Goal: Transaction & Acquisition: Subscribe to service/newsletter

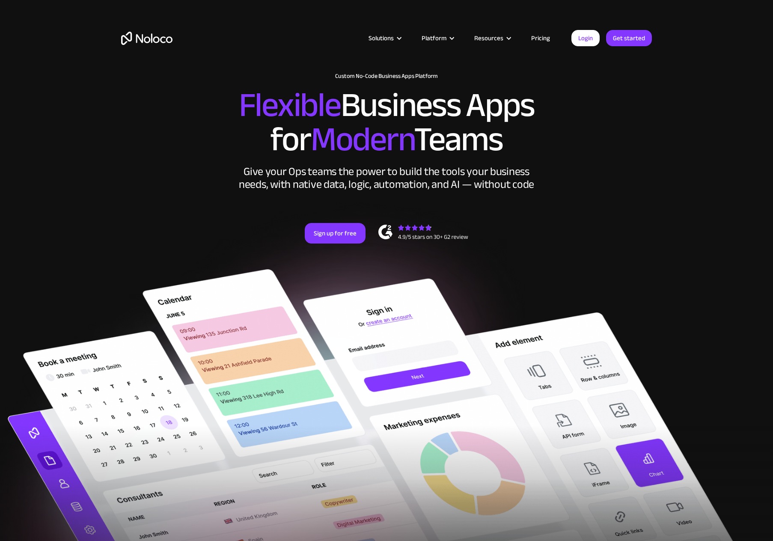
click at [545, 38] on link "Pricing" at bounding box center [540, 38] width 40 height 11
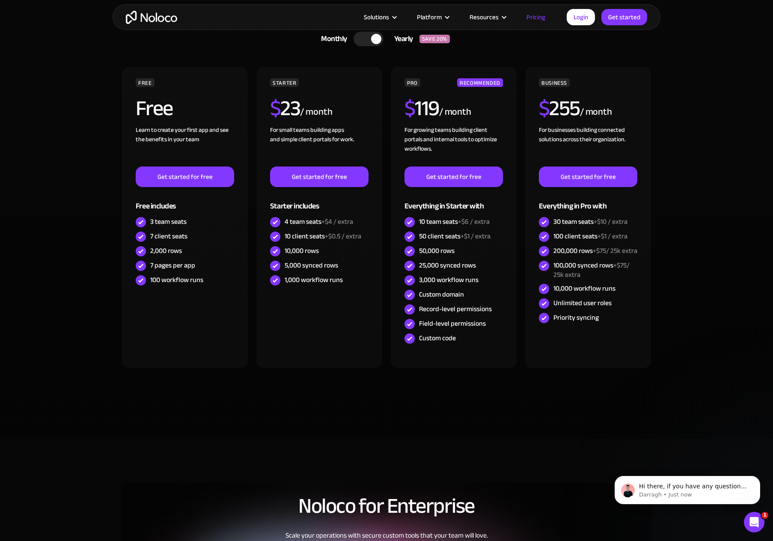
scroll to position [128, 0]
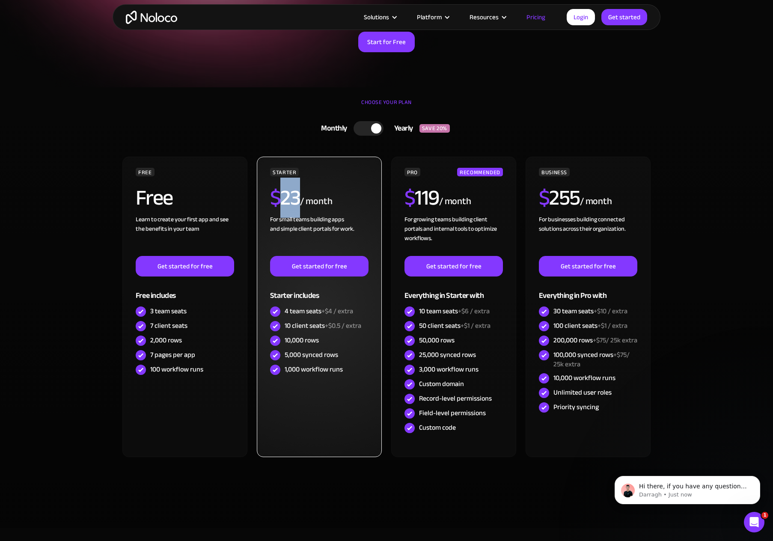
drag, startPoint x: 296, startPoint y: 198, endPoint x: 284, endPoint y: 196, distance: 12.1
click at [284, 196] on h2 "$ 23" at bounding box center [285, 197] width 30 height 21
click at [281, 199] on h2 "$ 23" at bounding box center [285, 197] width 30 height 21
drag, startPoint x: 299, startPoint y: 198, endPoint x: 284, endPoint y: 196, distance: 15.1
click at [284, 196] on h2 "$ 23" at bounding box center [285, 197] width 30 height 21
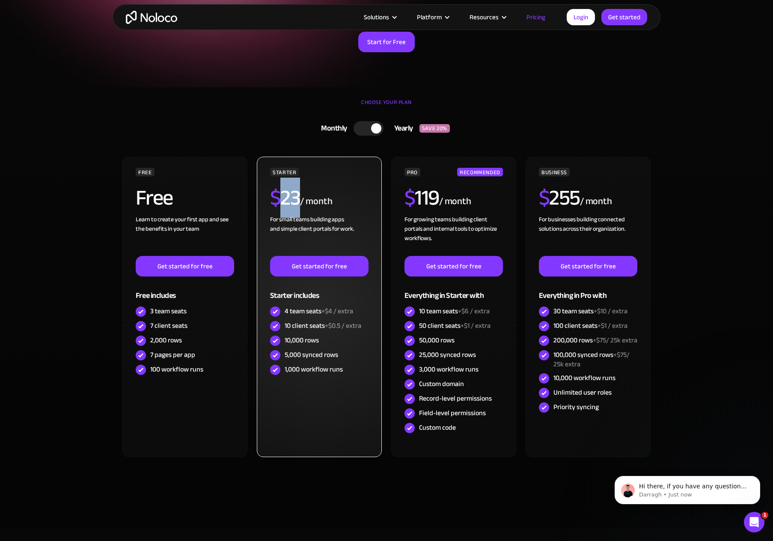
click at [284, 199] on h2 "$ 23" at bounding box center [285, 197] width 30 height 21
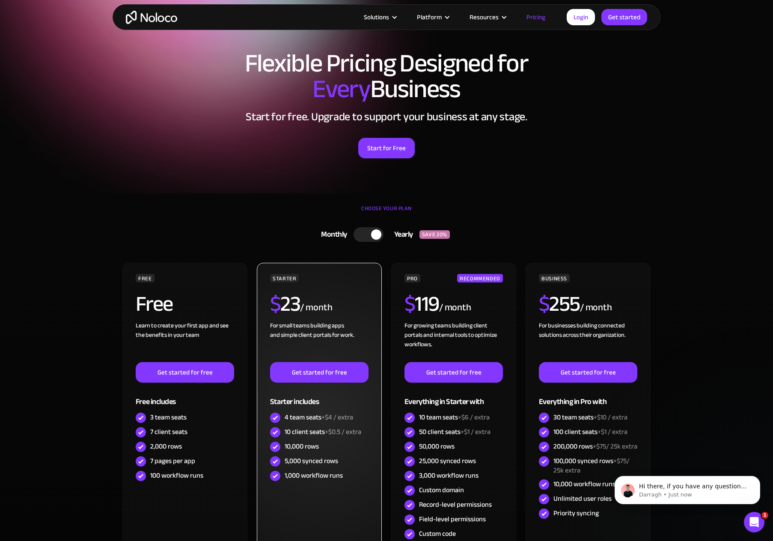
scroll to position [0, 0]
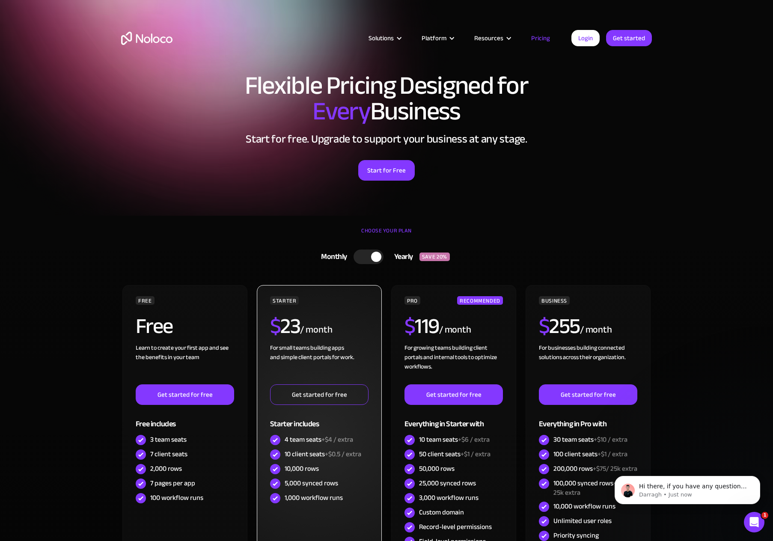
click at [328, 397] on link "Get started for free" at bounding box center [319, 394] width 98 height 21
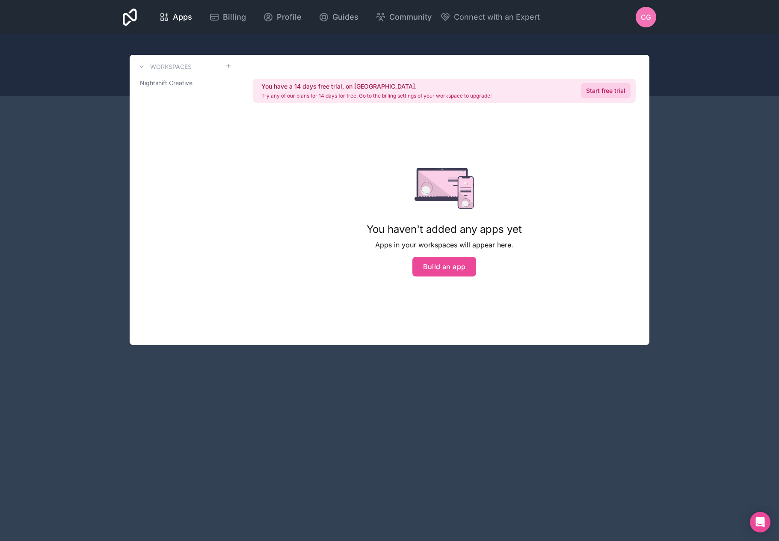
click at [604, 93] on link "Start free trial" at bounding box center [606, 90] width 50 height 15
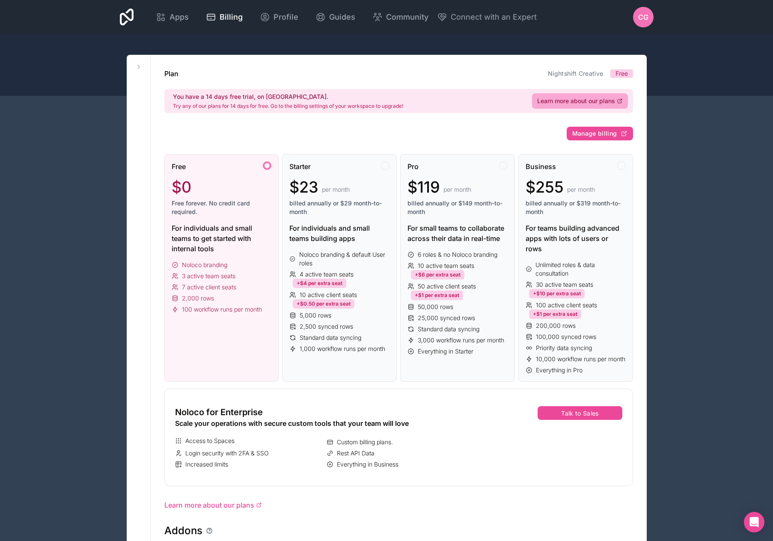
click at [267, 167] on div at bounding box center [267, 165] width 9 height 9
click at [386, 166] on div at bounding box center [385, 165] width 9 height 9
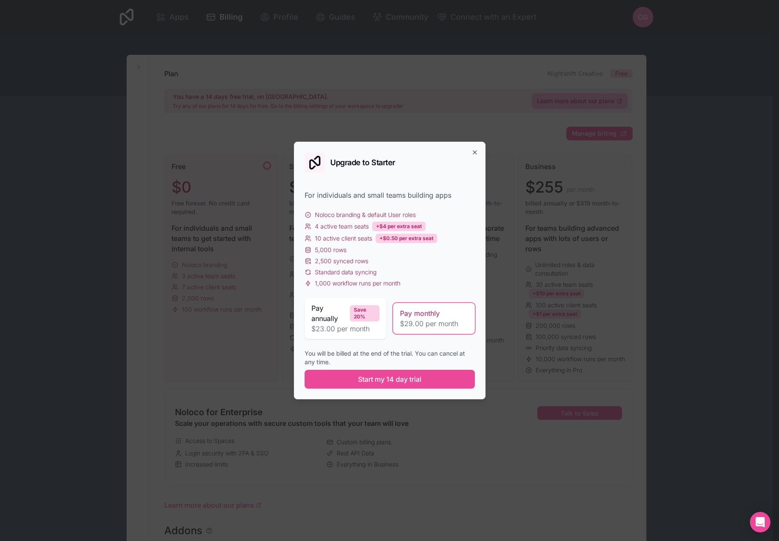
click at [413, 327] on span "$29.00 per month" at bounding box center [434, 323] width 68 height 10
click at [353, 326] on span "$23.00 per month" at bounding box center [346, 329] width 68 height 10
click at [414, 323] on span "$29.00 per month" at bounding box center [434, 323] width 68 height 10
click at [395, 384] on span "Start my 14 day trial" at bounding box center [389, 379] width 63 height 10
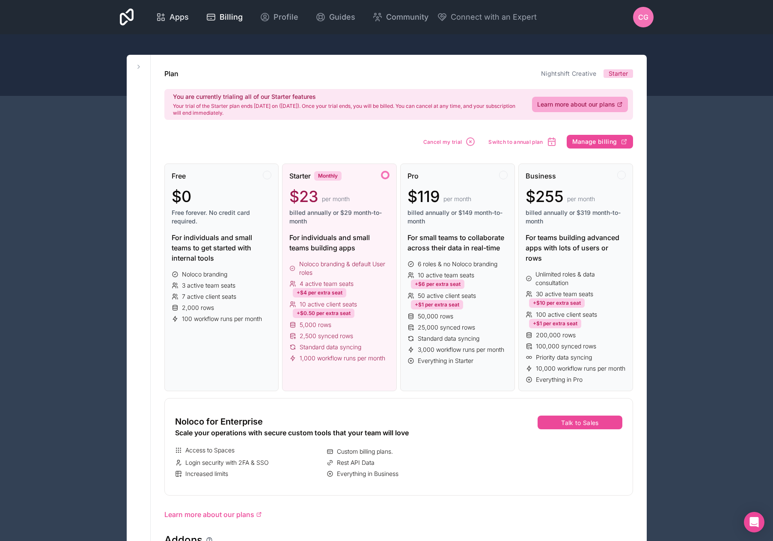
click at [185, 19] on span "Apps" at bounding box center [178, 17] width 19 height 12
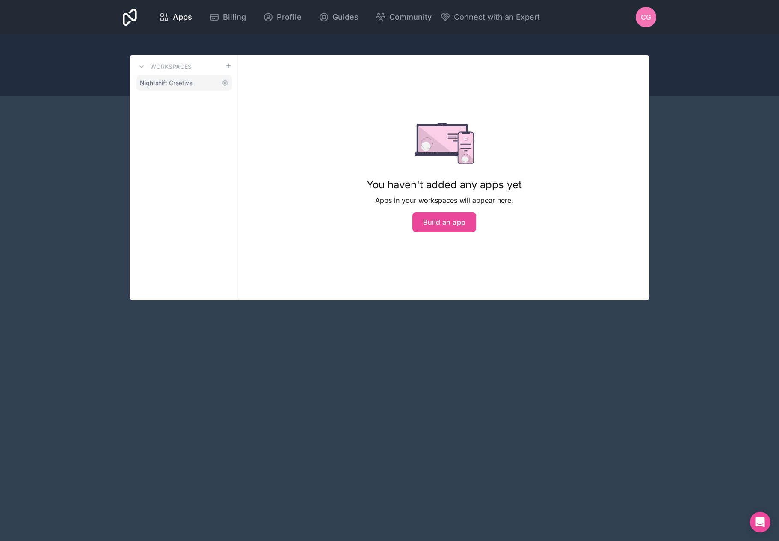
click at [188, 79] on span "Nightshift Creative" at bounding box center [166, 83] width 53 height 9
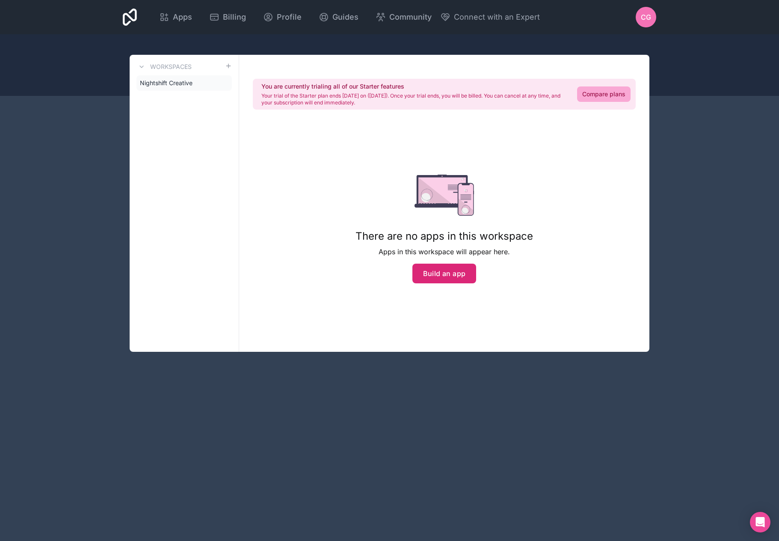
click at [452, 271] on button "Build an app" at bounding box center [445, 274] width 64 height 20
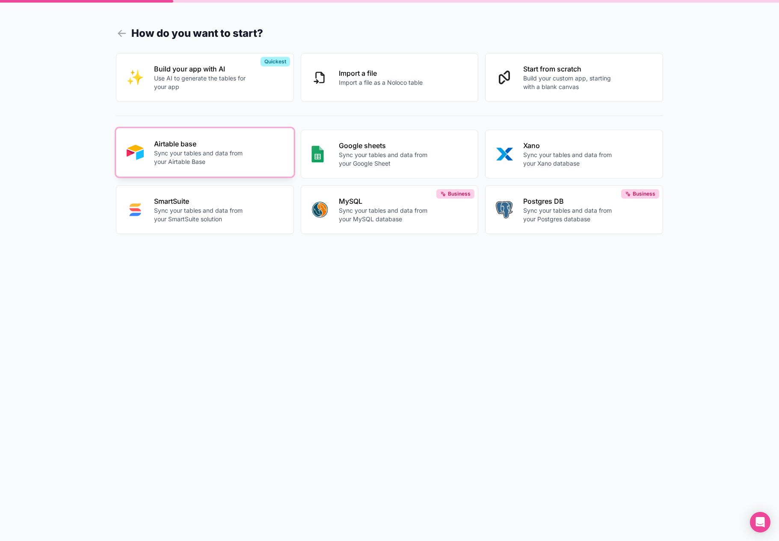
click at [186, 148] on p "Airtable base" at bounding box center [201, 144] width 95 height 10
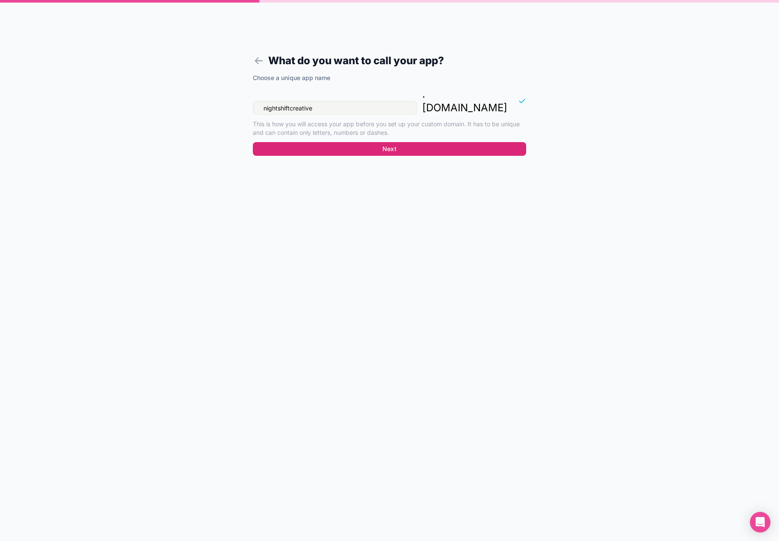
click at [289, 142] on button "Next" at bounding box center [389, 149] width 273 height 14
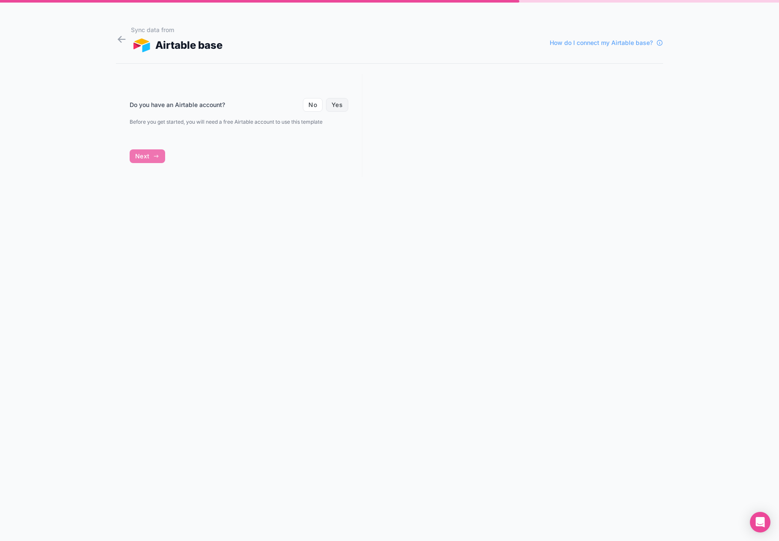
click at [337, 106] on button "Yes" at bounding box center [337, 105] width 22 height 14
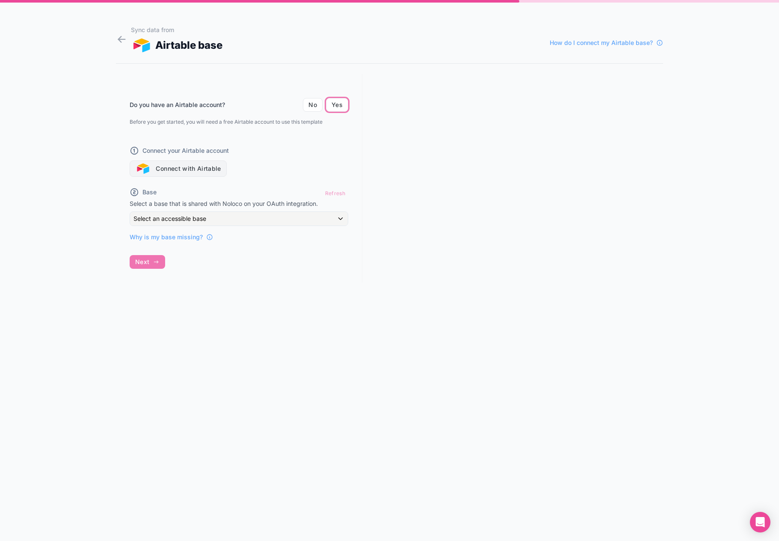
click at [190, 169] on button "Connect with Airtable" at bounding box center [178, 168] width 97 height 16
click at [336, 193] on div "Refresh" at bounding box center [335, 193] width 26 height 12
click at [339, 210] on div "Base Refresh Select a base that is shared with Noloco on your OAuth integration…" at bounding box center [239, 214] width 219 height 54
